Goal: Transaction & Acquisition: Purchase product/service

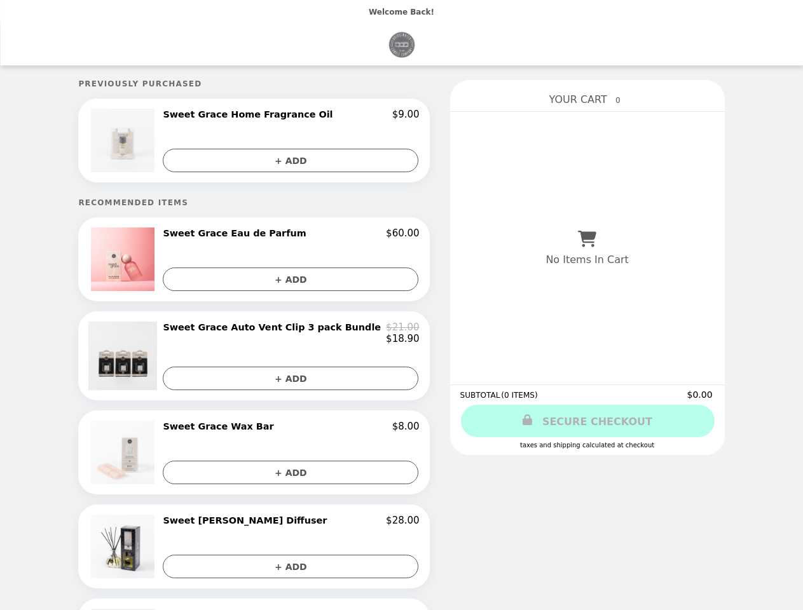
click at [150, 142] on img at bounding box center [124, 141] width 67 height 64
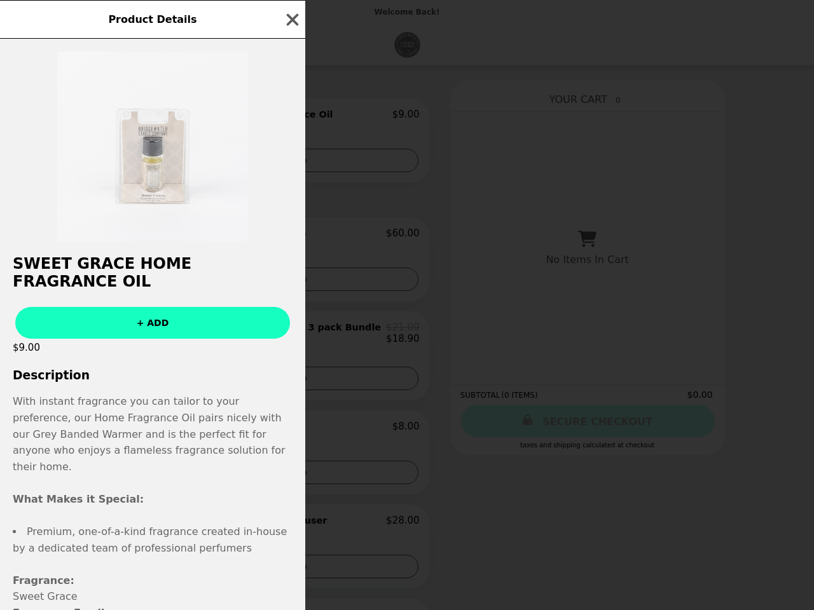
click at [291, 116] on div "Product Details Sweet Grace Home Fragrance Oil + ADD $9.00 Description With ins…" at bounding box center [407, 305] width 814 height 610
click at [291, 162] on div at bounding box center [152, 140] width 305 height 203
click at [150, 262] on h2 "Sweet Grace Home Fragrance Oil" at bounding box center [152, 273] width 305 height 36
click at [291, 237] on div "Product Details Sweet Grace Home Fragrance Oil + ADD $9.00 Description With ins…" at bounding box center [407, 305] width 814 height 610
click at [291, 282] on div "Sweet Grace Home Fragrance Oil + ADD $9.00 Description With instant fragrance y…" at bounding box center [152, 325] width 305 height 572
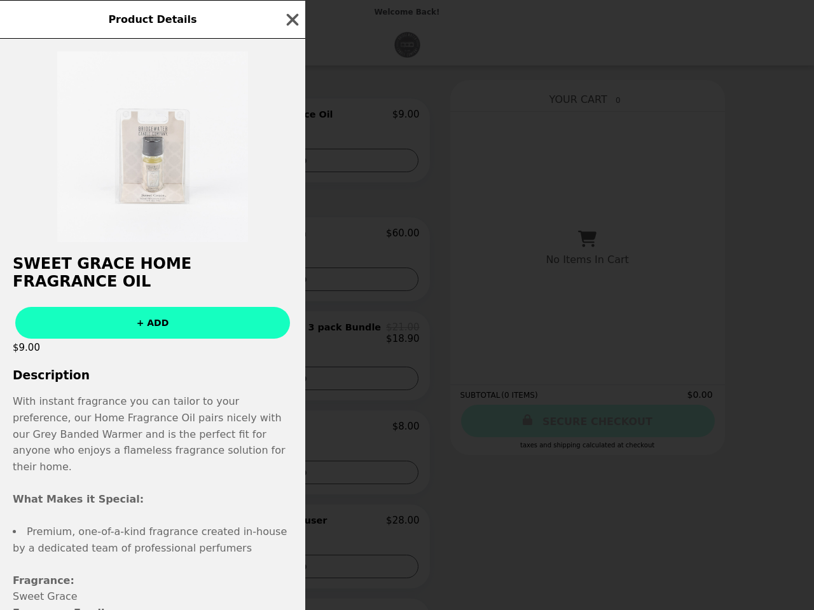
click at [150, 361] on img at bounding box center [124, 356] width 72 height 69
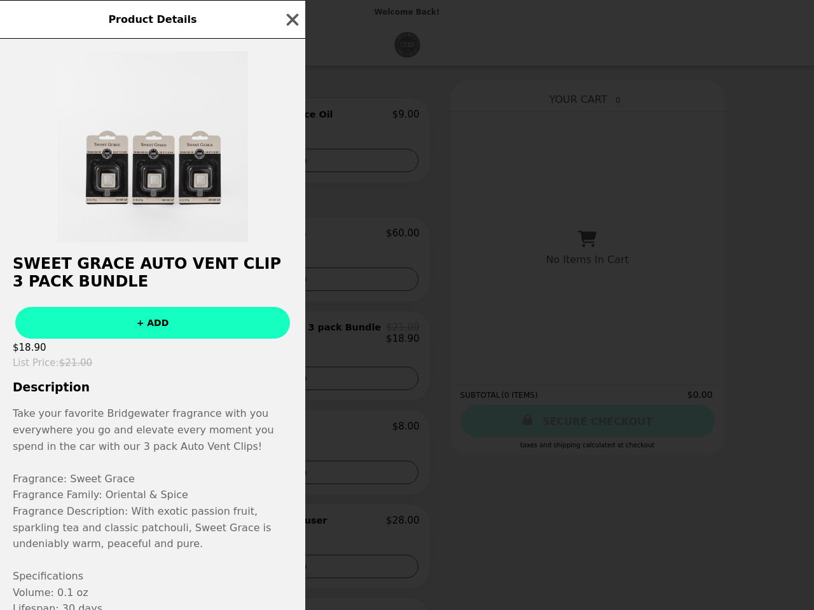
click at [291, 337] on div "Product Details Sweet Grace Auto Vent Clip 3 pack Bundle + ADD $18.90 List Pric…" at bounding box center [407, 305] width 814 height 610
click at [291, 385] on div "Sweet Grace Auto Vent Clip 3 pack Bundle + ADD $18.90 List Price : $21.00 Descr…" at bounding box center [152, 325] width 305 height 572
click at [150, 459] on div "Product Details Sweet Grace Auto Vent Clip 3 pack Bundle + ADD $18.90 List Pric…" at bounding box center [407, 305] width 814 height 610
